Goal: Communication & Community: Answer question/provide support

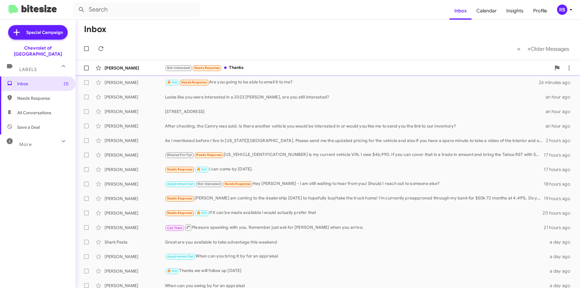
click at [273, 70] on div "Not-Interested Needs Response Thanks" at bounding box center [358, 67] width 386 height 7
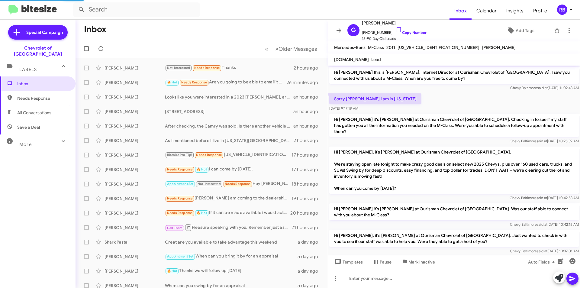
scroll to position [88, 0]
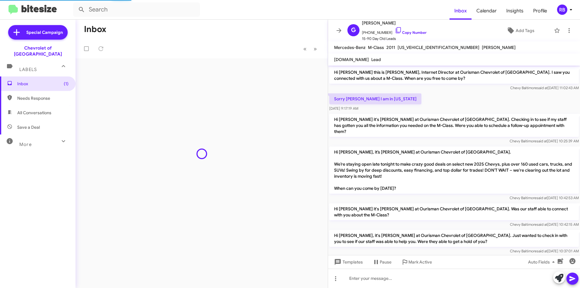
scroll to position [101, 0]
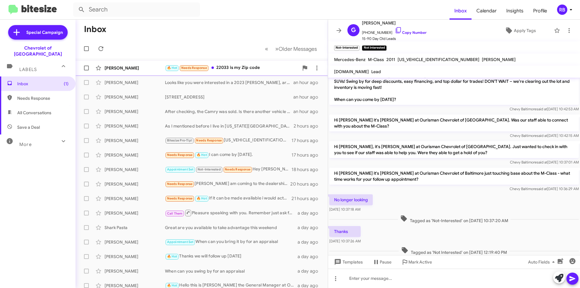
click at [275, 70] on div "🔥 Hot Needs Response 22033 is my Zip code" at bounding box center [232, 67] width 134 height 7
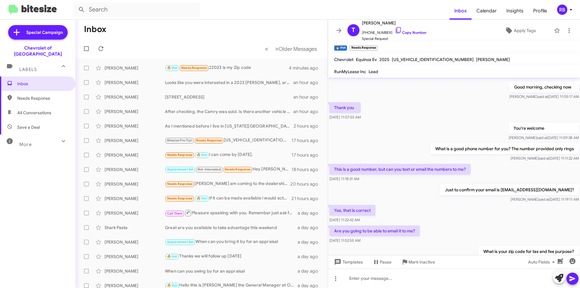
scroll to position [776, 0]
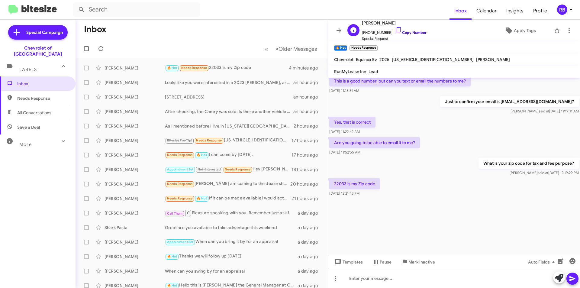
click at [414, 33] on link "Copy Number" at bounding box center [411, 32] width 32 height 5
click at [264, 83] on div "Looks like you were interested in a 2023 [PERSON_NAME], are you still intereste…" at bounding box center [232, 83] width 134 height 6
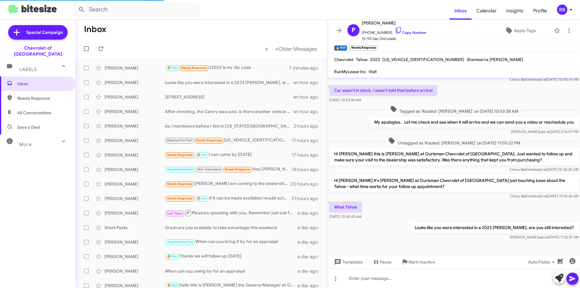
scroll to position [15, 0]
